Goal: Task Accomplishment & Management: Complete application form

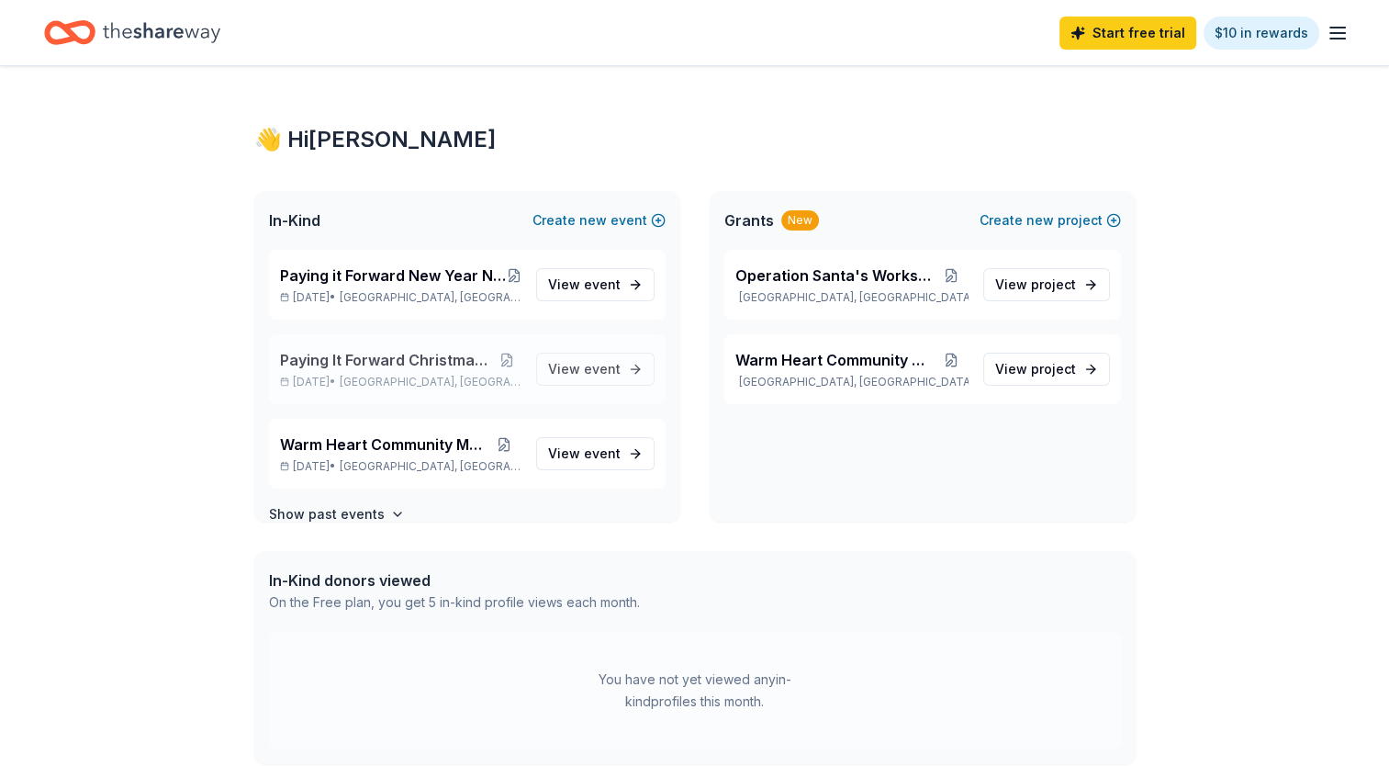
click at [420, 347] on div "Paying It Forward Christmas Toy Drive Oct 26, 2025 • East Chicago, IN View event" at bounding box center [467, 369] width 397 height 70
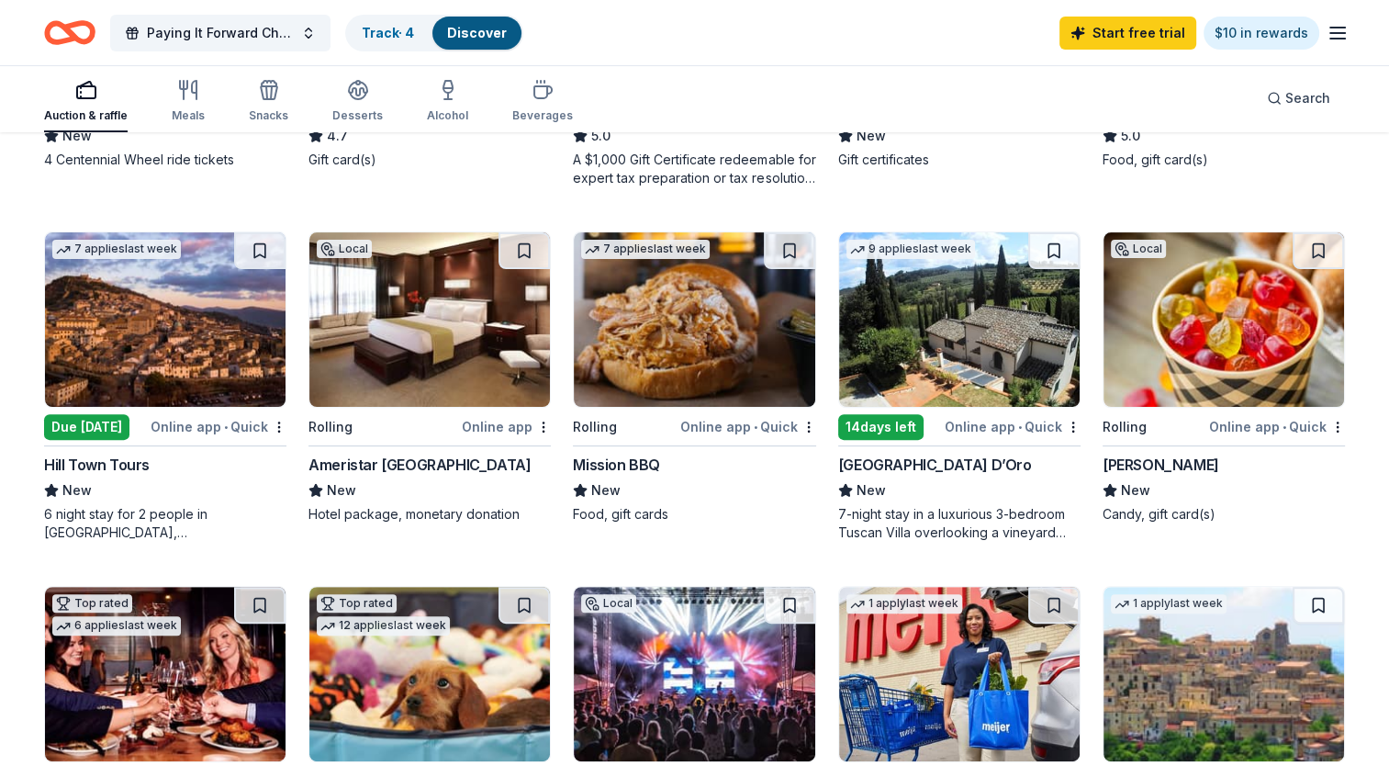
scroll to position [474, 0]
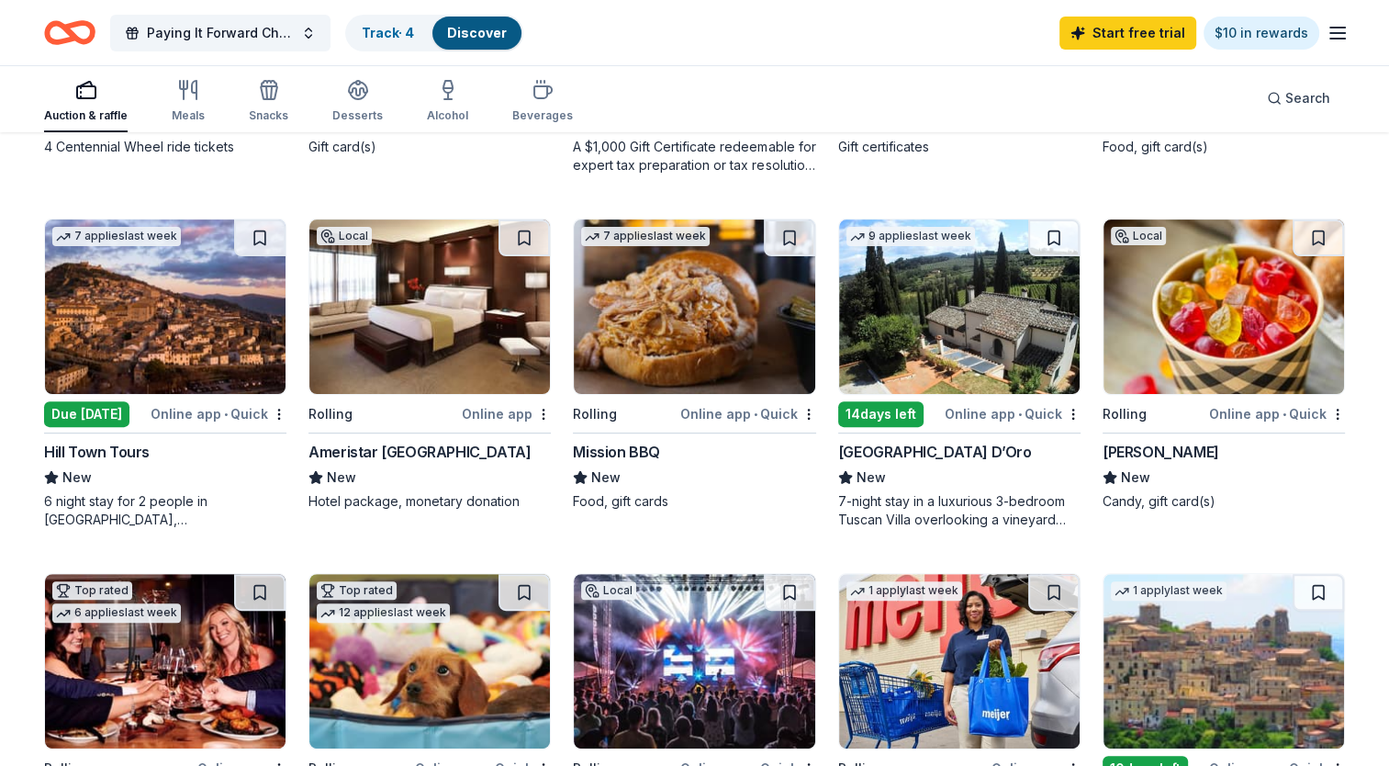
click at [1239, 317] on img at bounding box center [1224, 306] width 241 height 174
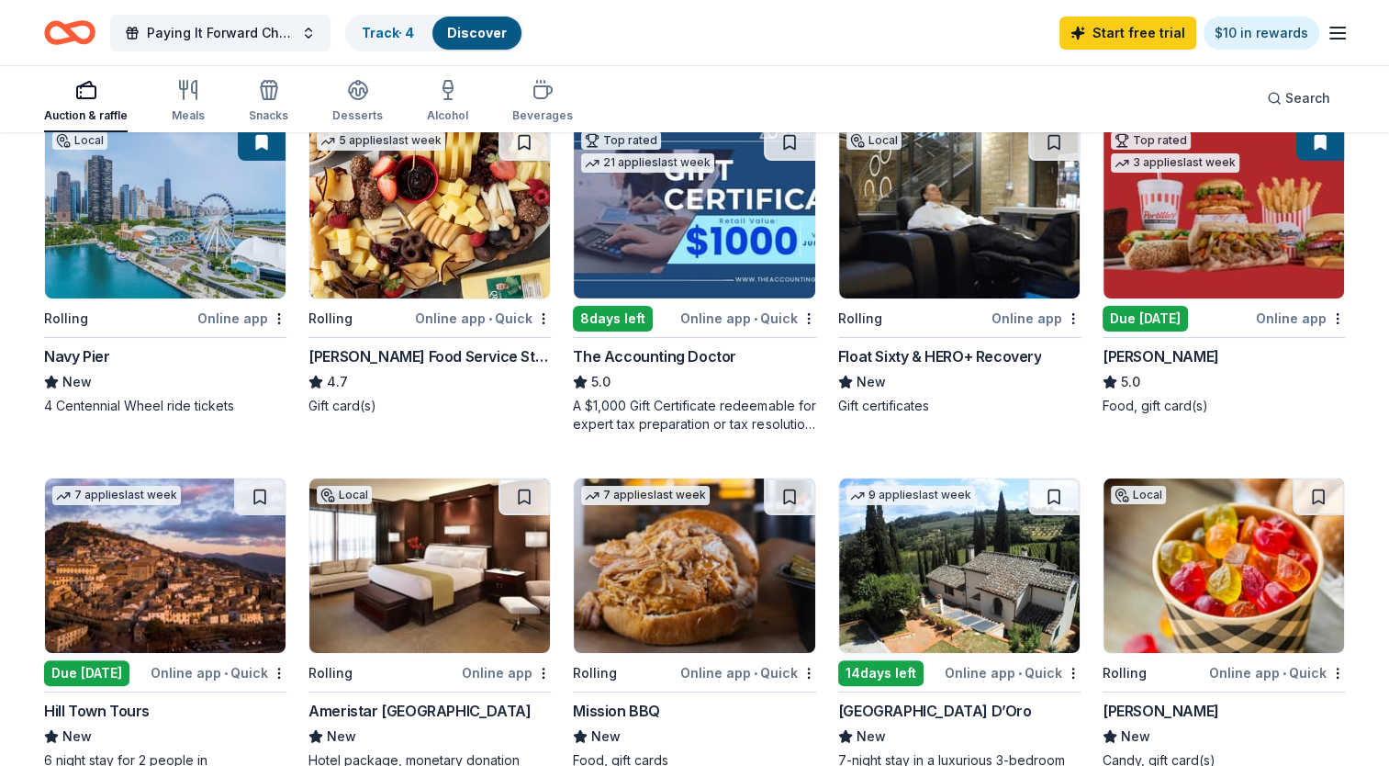
scroll to position [217, 0]
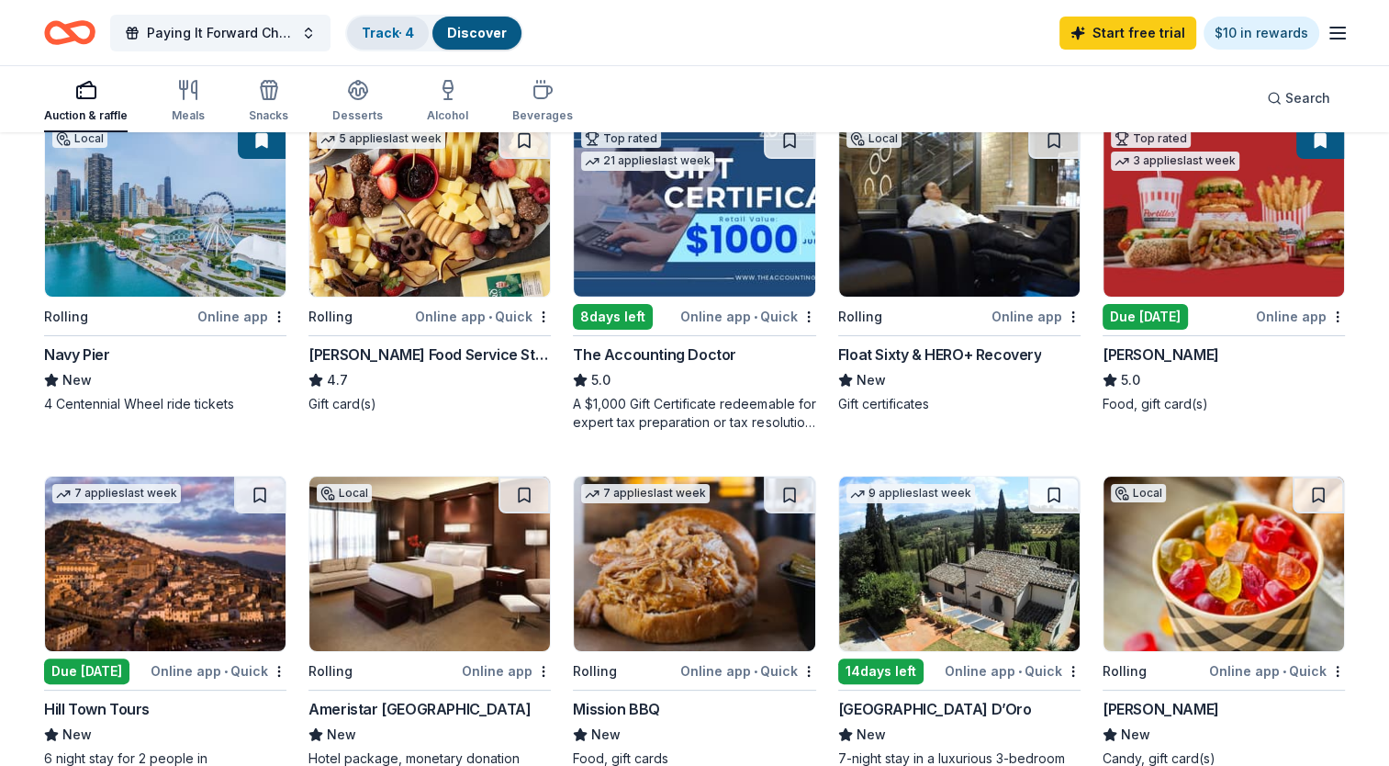
click at [397, 30] on link "Track · 4" at bounding box center [388, 33] width 52 height 16
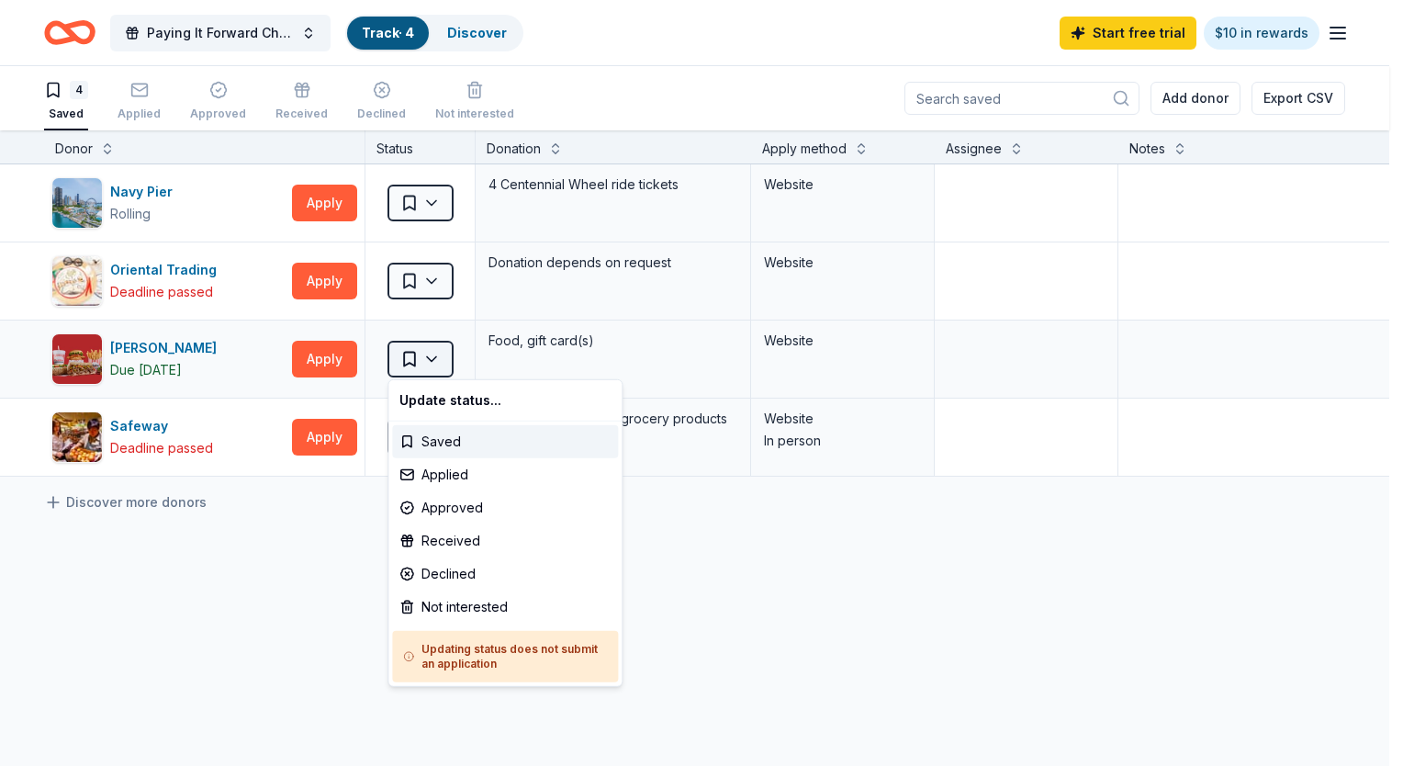
click at [447, 352] on html "Paying It Forward Christmas Toy Drive Track · 4 Discover Start free trial $10 i…" at bounding box center [701, 383] width 1403 height 766
click at [468, 533] on div "Received" at bounding box center [505, 540] width 226 height 33
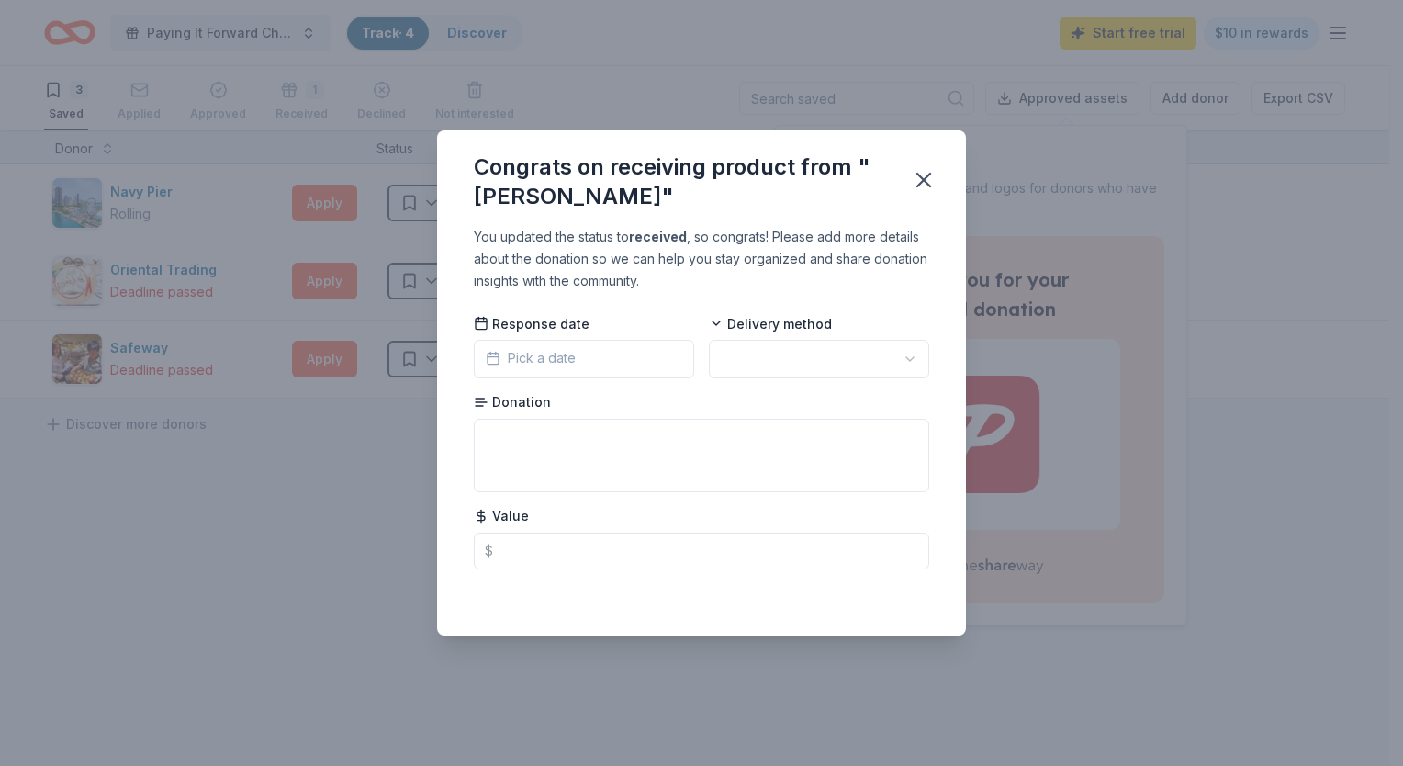
click at [593, 362] on button "Pick a date" at bounding box center [584, 359] width 220 height 39
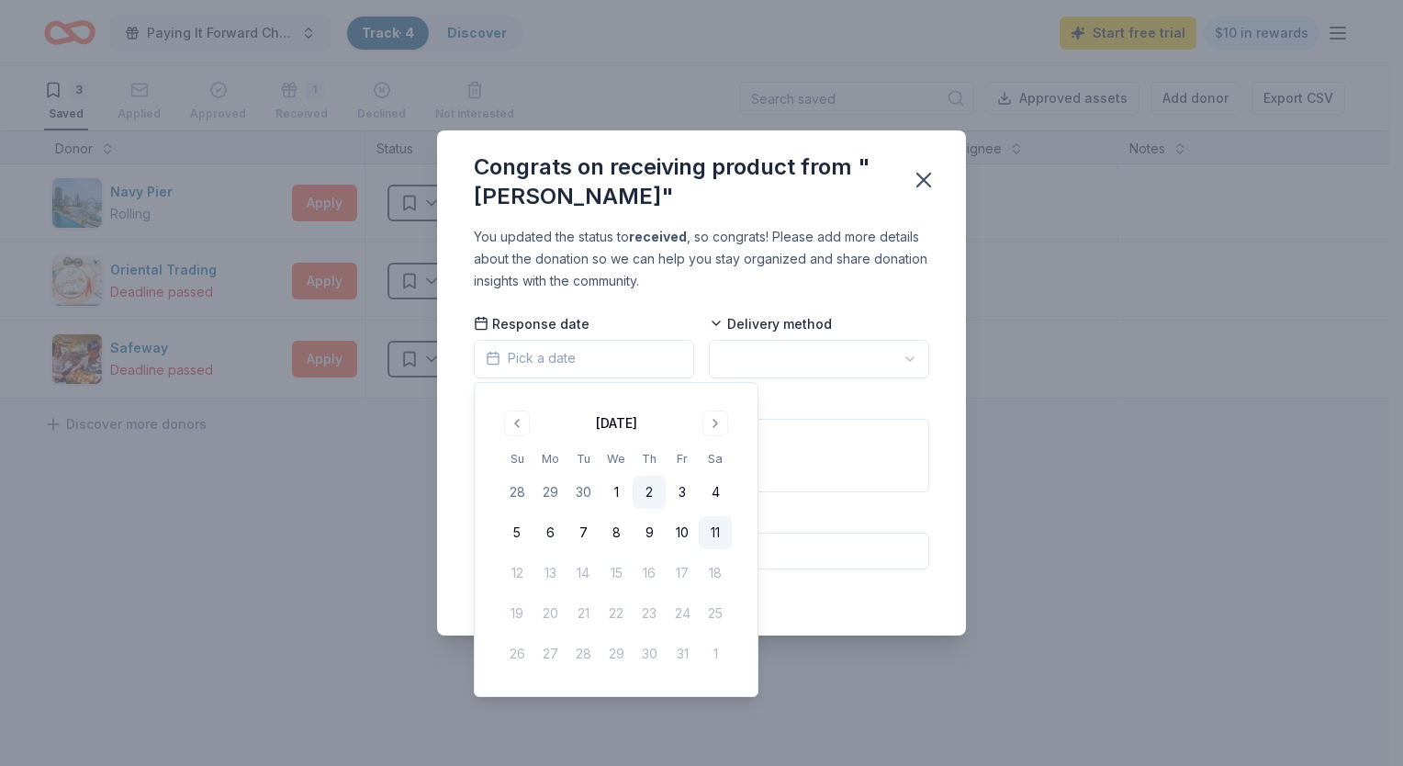
click at [641, 491] on button "2" at bounding box center [649, 492] width 33 height 33
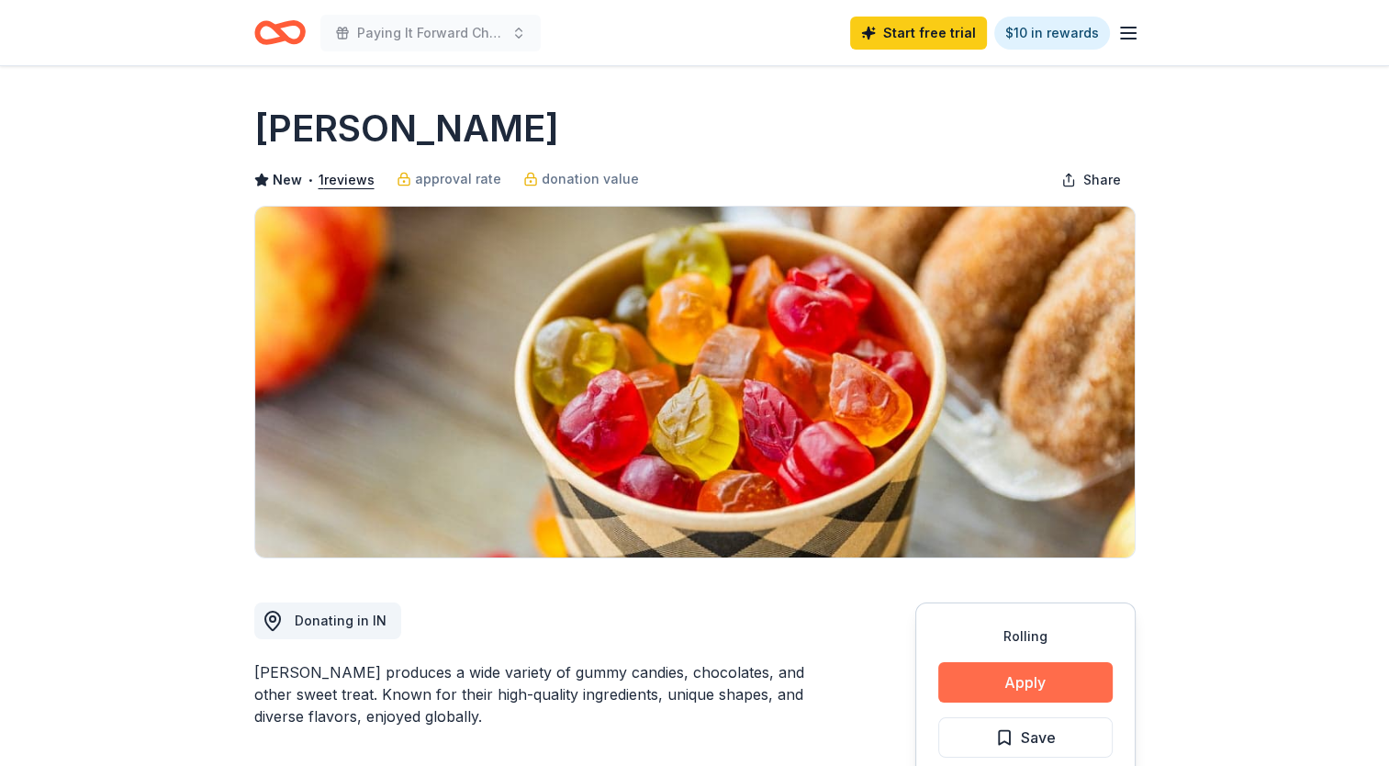
click at [1073, 687] on button "Apply" at bounding box center [1025, 682] width 174 height 40
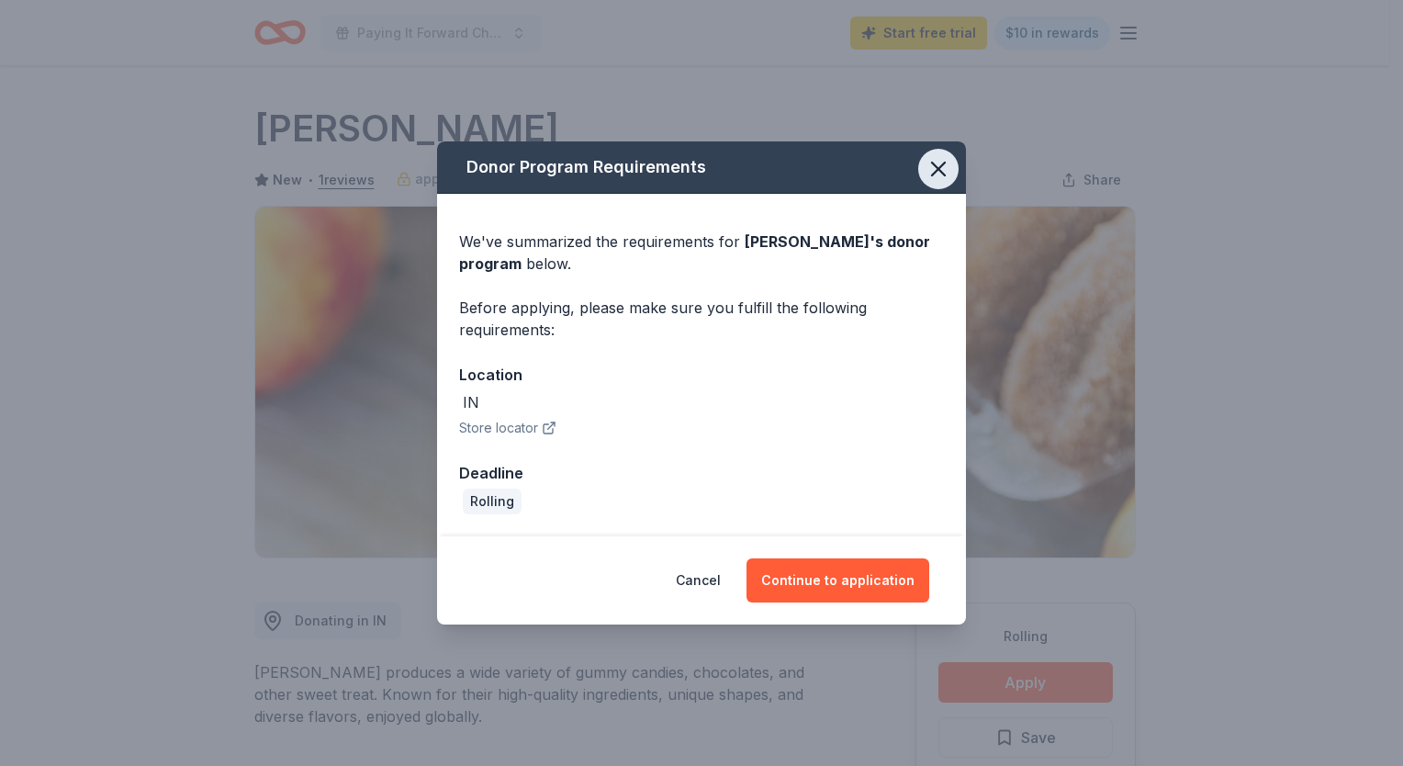
click at [945, 164] on icon "button" at bounding box center [939, 169] width 26 height 26
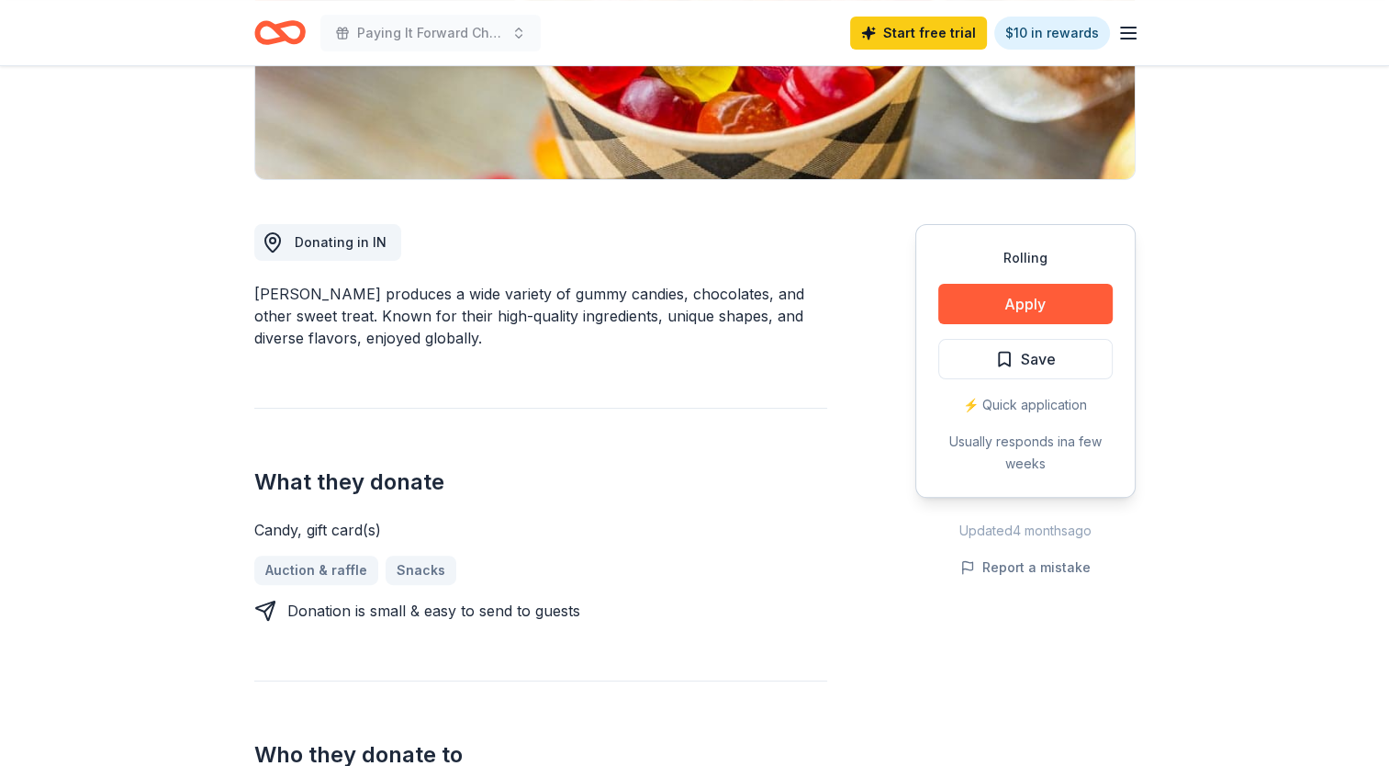
scroll to position [389, 0]
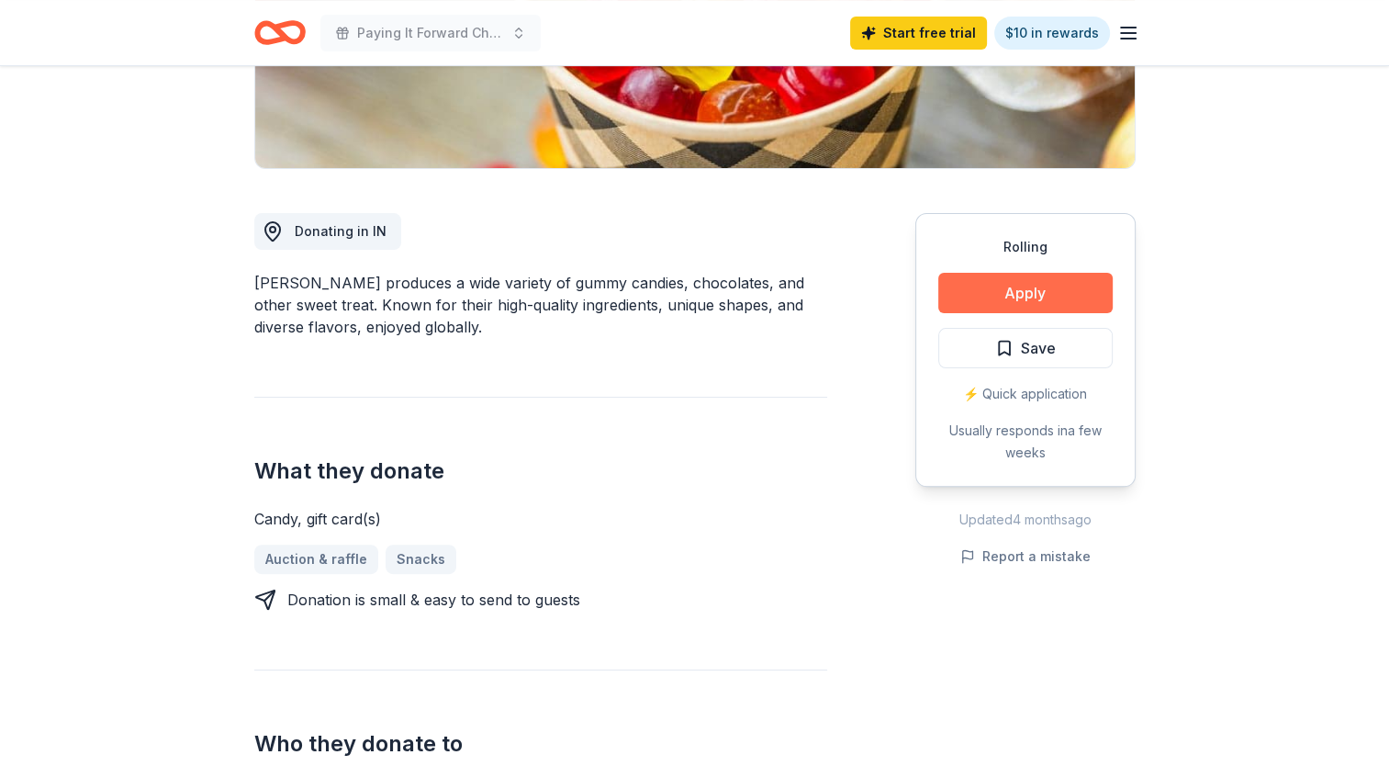
click at [1072, 298] on button "Apply" at bounding box center [1025, 293] width 174 height 40
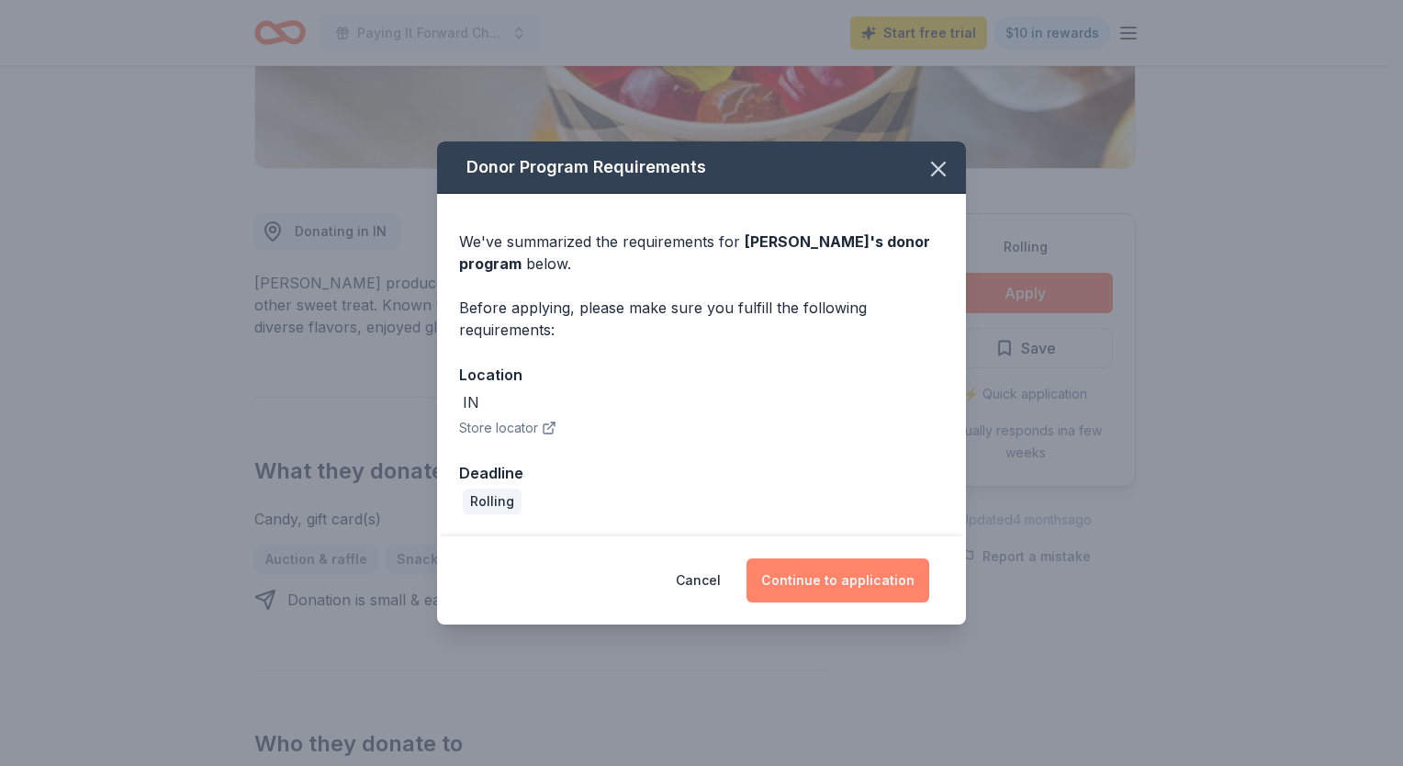
click at [856, 575] on button "Continue to application" at bounding box center [838, 580] width 183 height 44
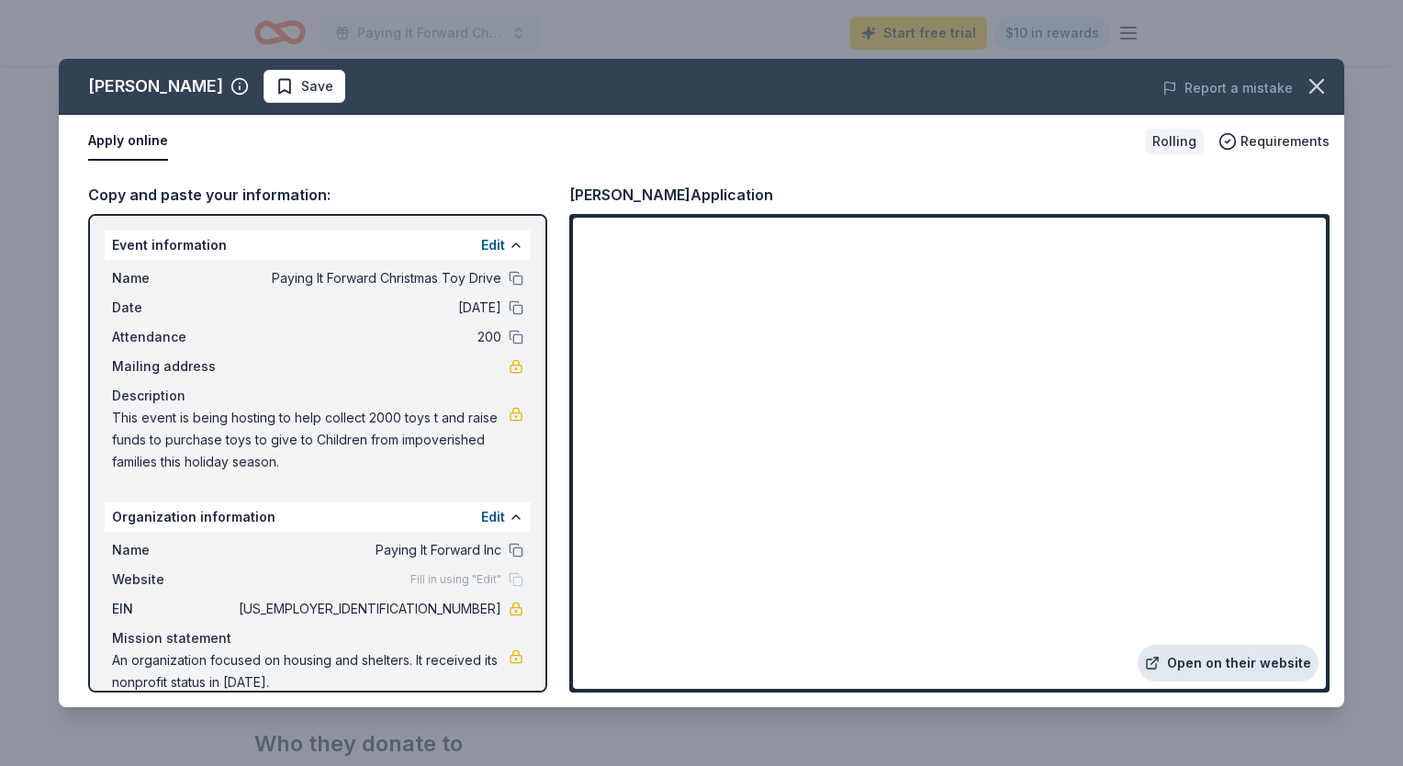
click at [1212, 657] on link "Open on their website" at bounding box center [1228, 663] width 181 height 37
click at [1320, 89] on icon "button" at bounding box center [1316, 86] width 13 height 13
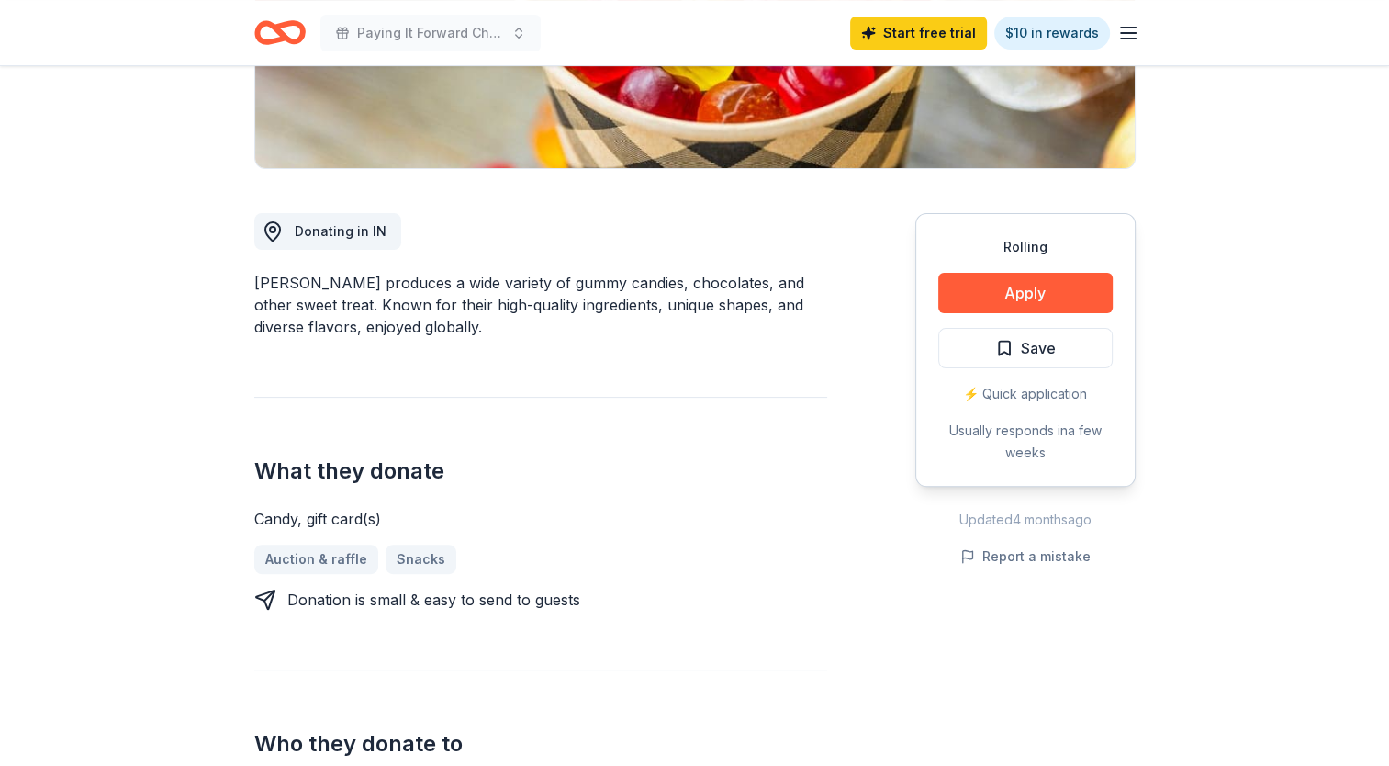
scroll to position [0, 0]
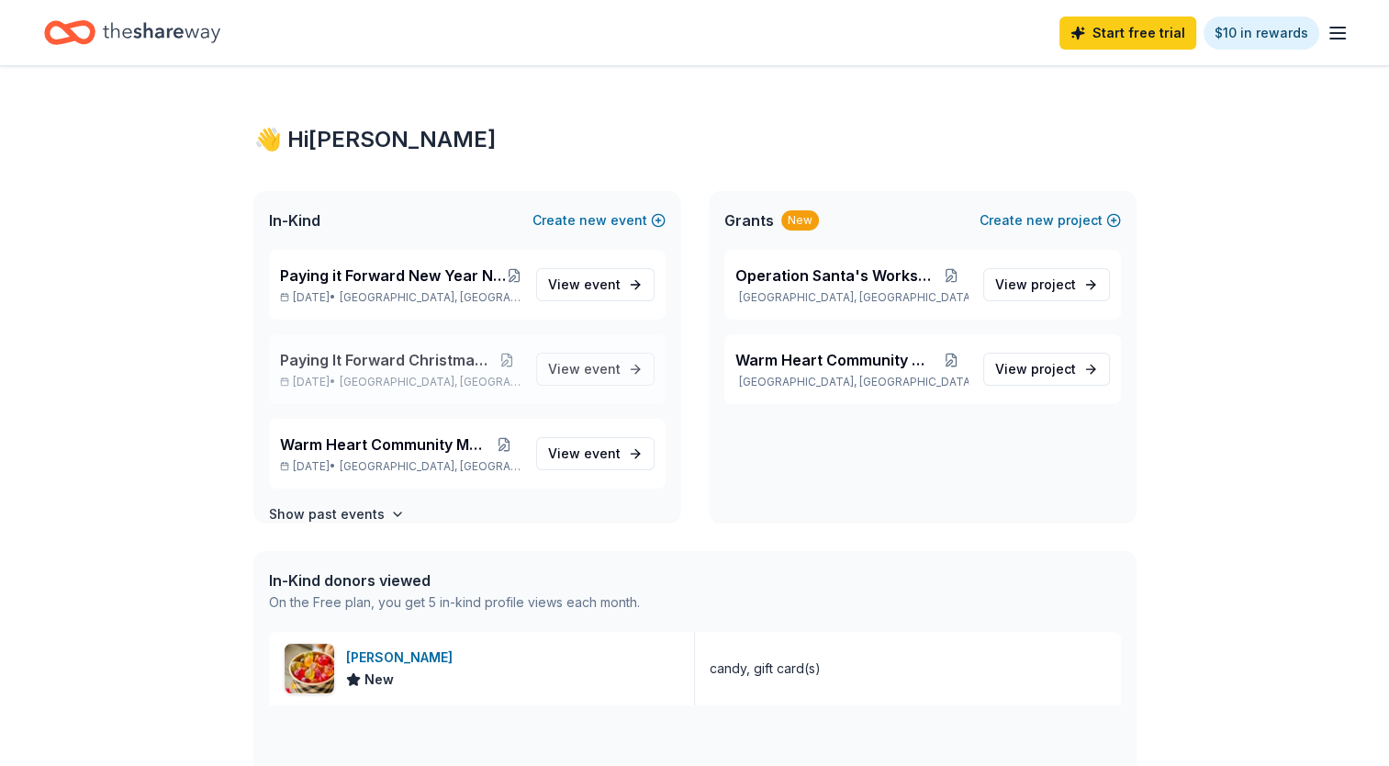
click at [443, 358] on span "Paying It Forward Christmas Toy Drive" at bounding box center [386, 360] width 213 height 22
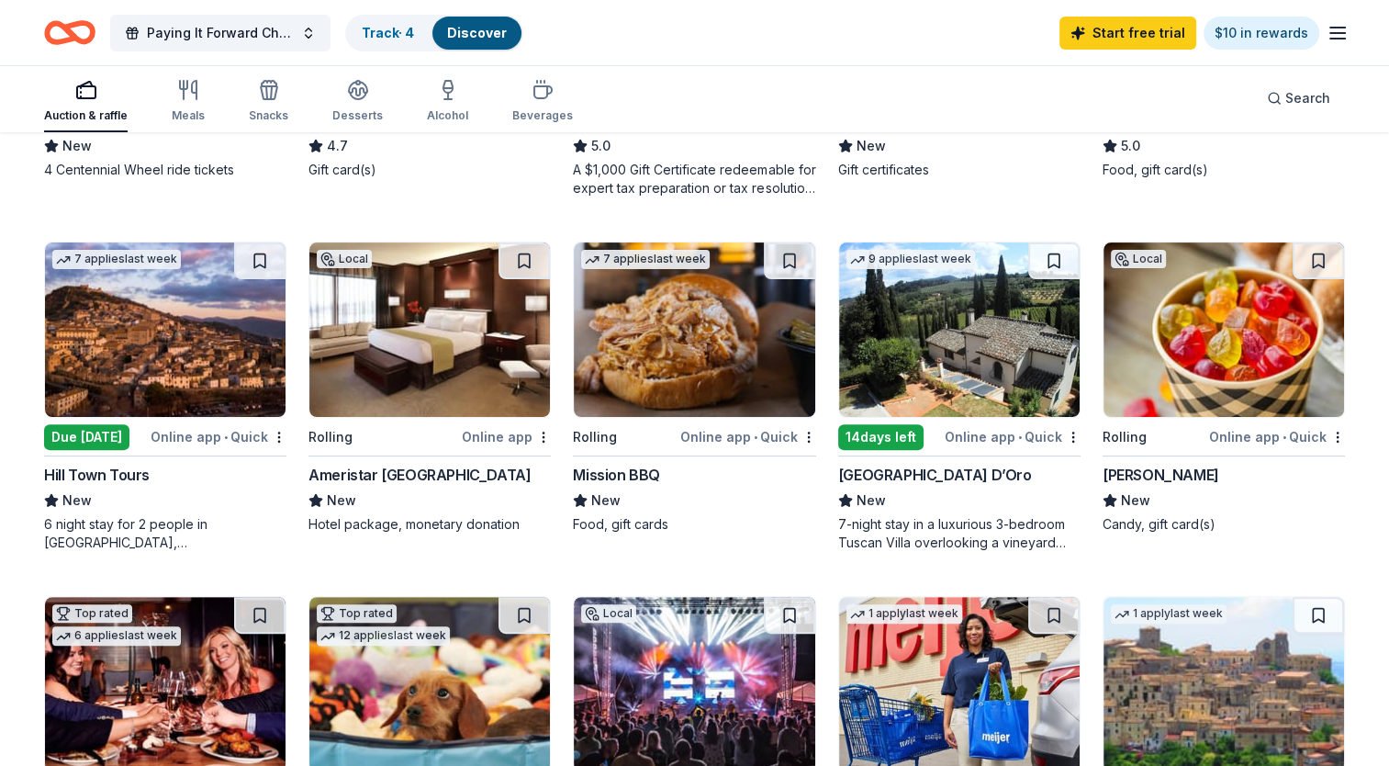
scroll to position [463, 0]
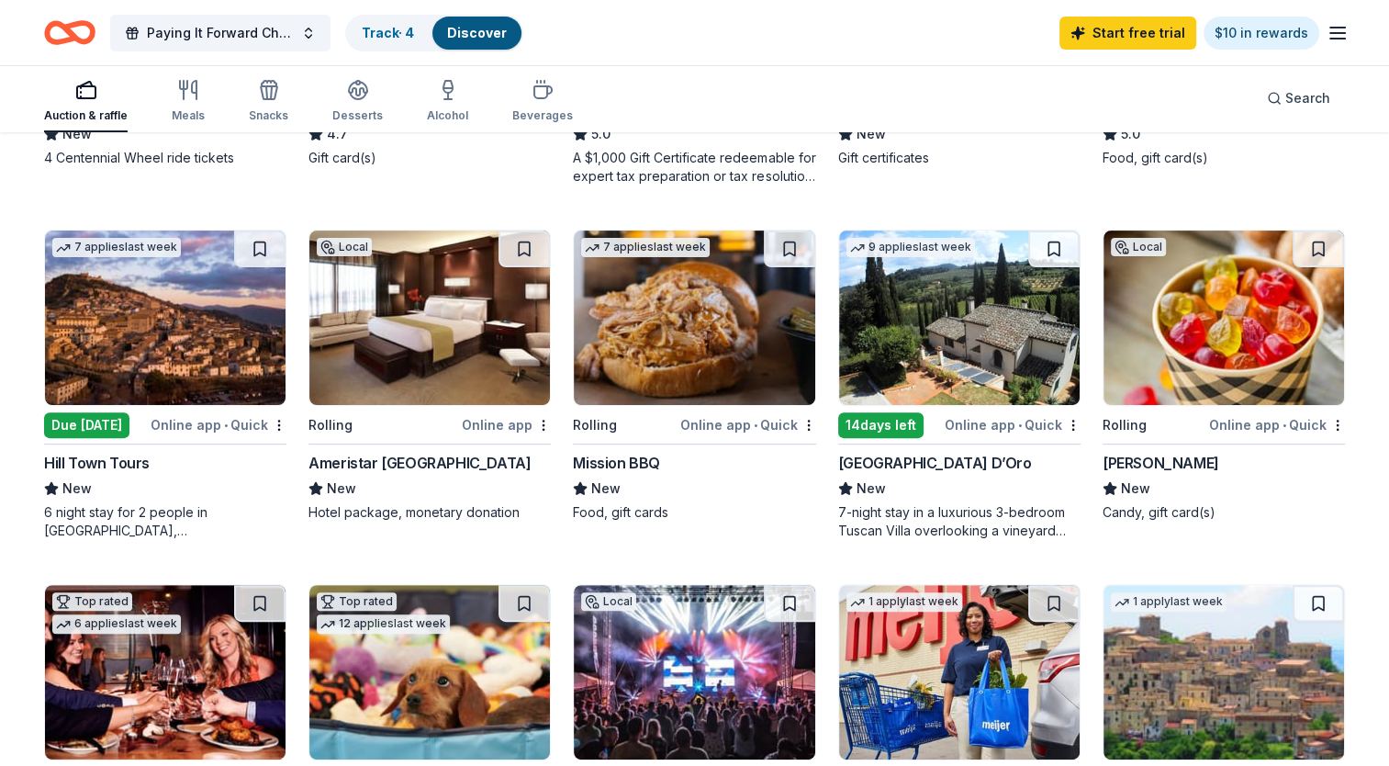
click at [185, 374] on img at bounding box center [165, 317] width 241 height 174
click at [473, 354] on img at bounding box center [429, 317] width 241 height 174
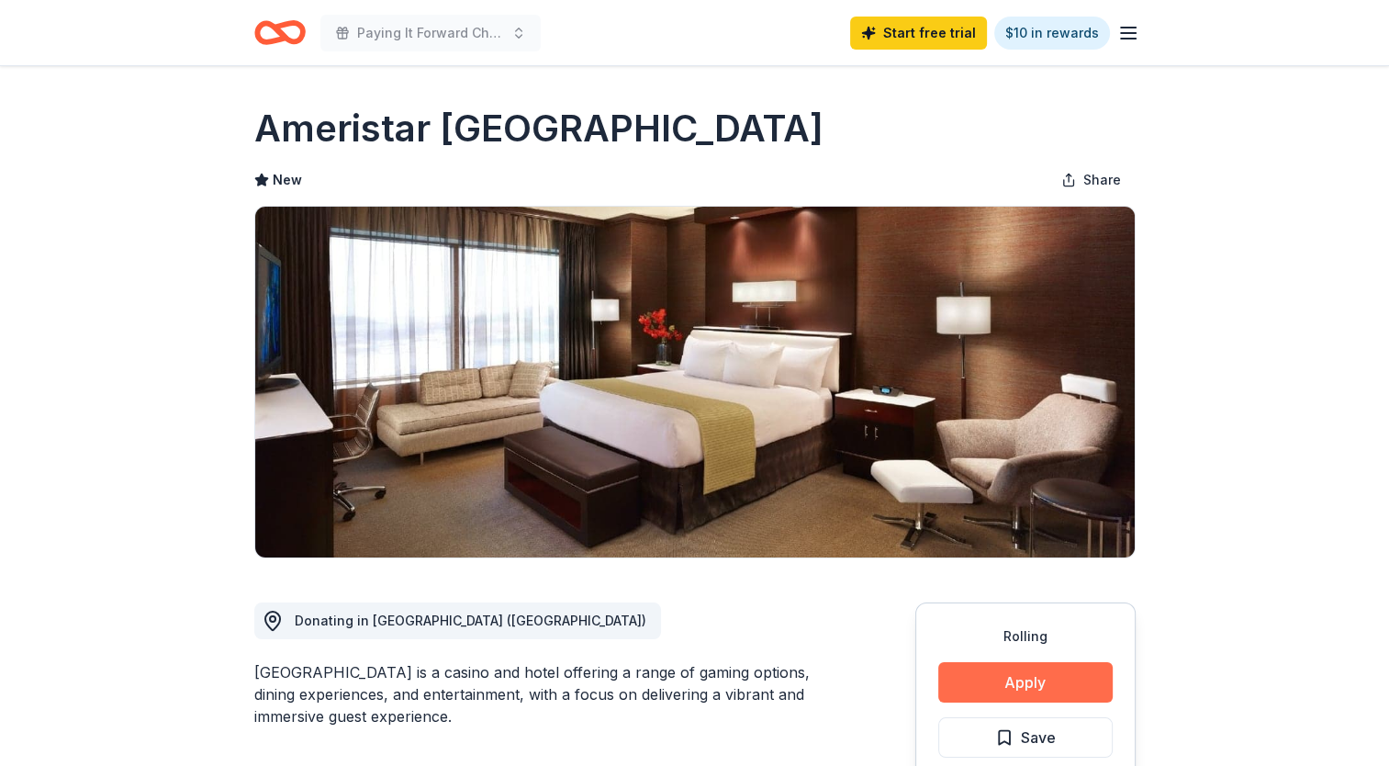
click at [1050, 688] on button "Apply" at bounding box center [1025, 682] width 174 height 40
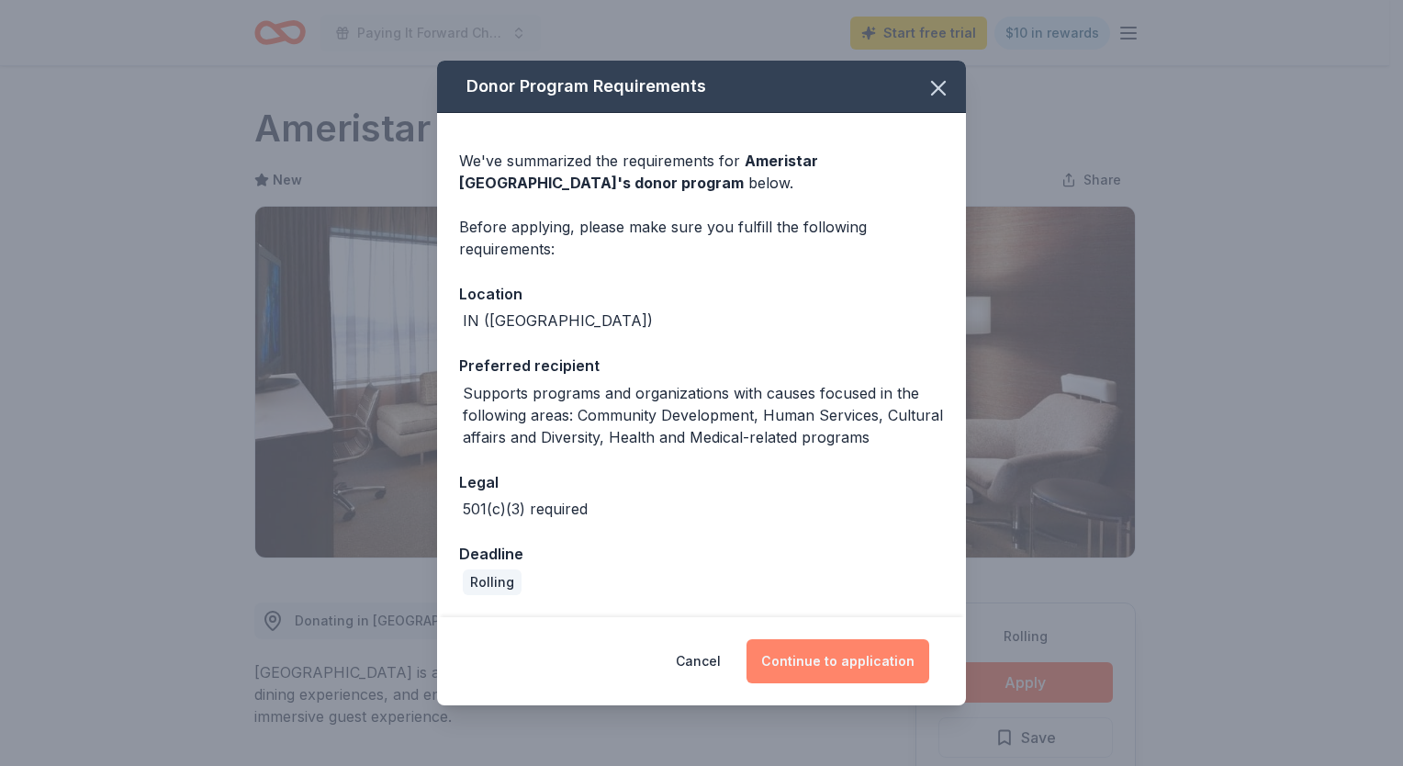
click at [911, 672] on button "Continue to application" at bounding box center [838, 661] width 183 height 44
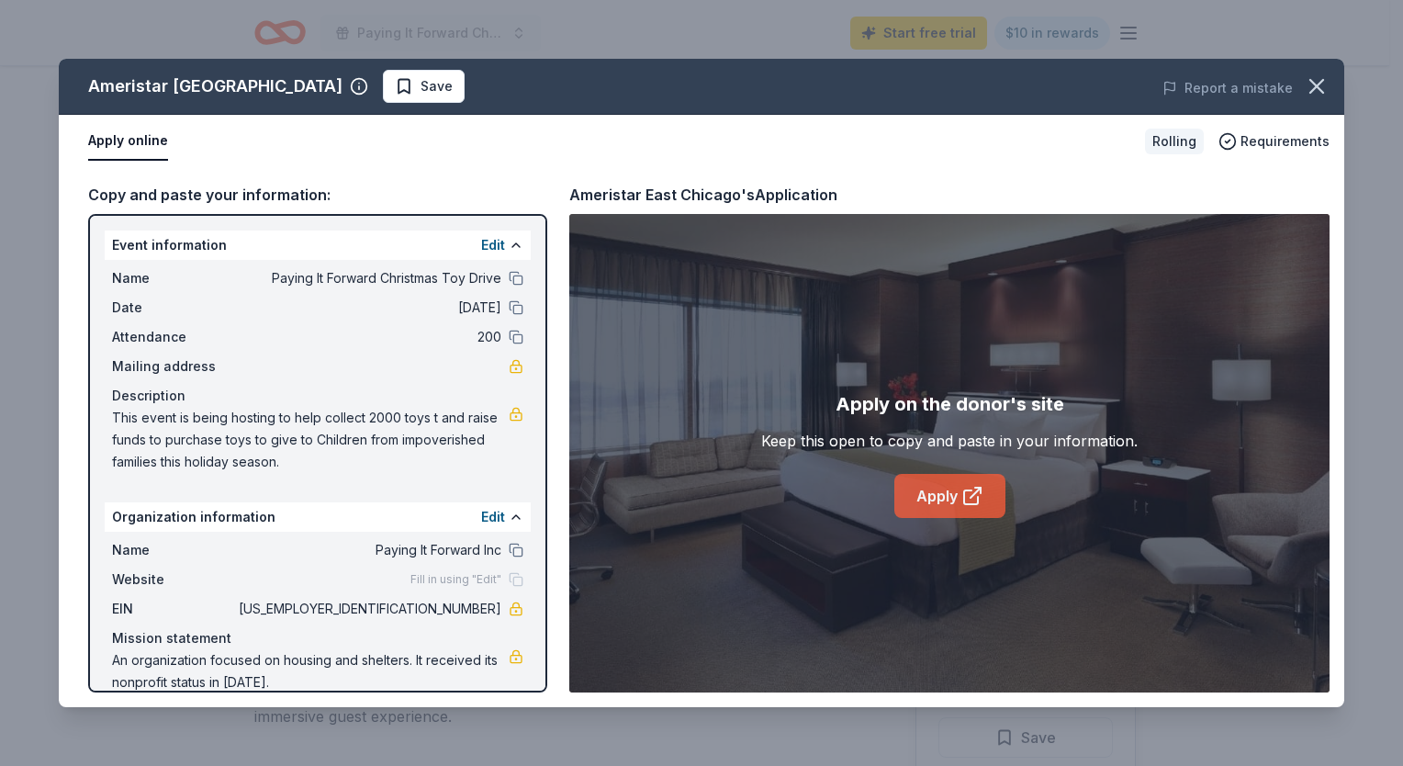
click at [958, 490] on link "Apply" at bounding box center [949, 496] width 111 height 44
